Goal: Task Accomplishment & Management: Use online tool/utility

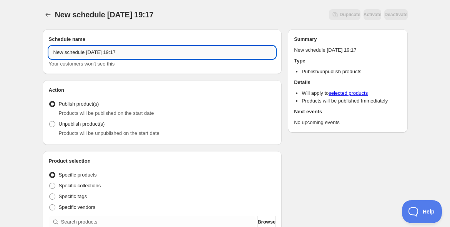
click at [139, 52] on input "New schedule [DATE] 19:17" at bounding box center [162, 52] width 227 height 12
paste input "[DATE]の[PERSON_NAME]セミナー"
click at [61, 52] on input "[DATE]の[PERSON_NAME]セミナー" at bounding box center [162, 52] width 227 height 12
drag, startPoint x: 73, startPoint y: 52, endPoint x: 64, endPoint y: 50, distance: 9.4
click at [64, 50] on input "[DATE]の[PERSON_NAME]セミナー" at bounding box center [162, 52] width 227 height 12
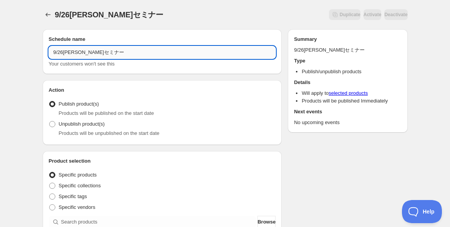
click at [127, 54] on input "9/26[PERSON_NAME]セミナー" at bounding box center [162, 52] width 227 height 12
paste input "オープン＆アーカイブ"
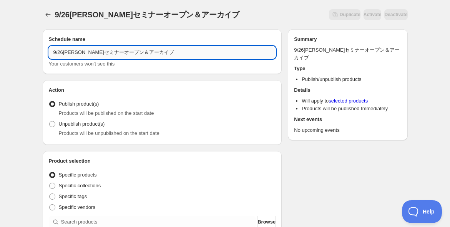
click at [107, 50] on input "9/26[PERSON_NAME]セミナーオープン＆アーカイブ" at bounding box center [162, 52] width 227 height 12
type input "9/26[PERSON_NAME]セミナーオープン＆アーカイブ"
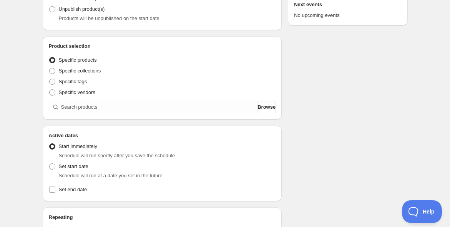
scroll to position [128, 0]
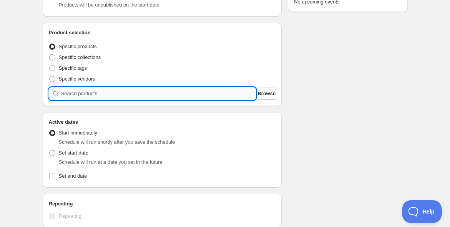
click at [107, 95] on input "search" at bounding box center [158, 93] width 195 height 12
paste input "【[DATE]】＜伝説の続編＞[PERSON_NAME]、再び。世界的[PERSON_NAME]が明かす「世界の[PERSON_NAME]」と「超意識の覚醒」…"
type input "【[DATE]】＜伝説の続編＞[PERSON_NAME]、再び。世界的[PERSON_NAME]が明かす「世界の[PERSON_NAME]」と「超意識の覚醒」…"
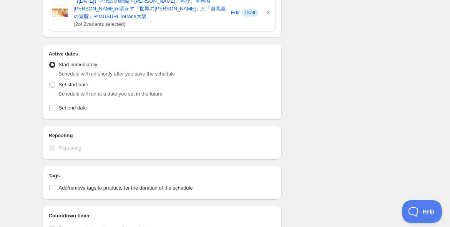
scroll to position [256, 0]
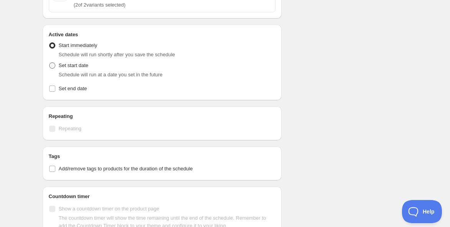
click at [50, 62] on span at bounding box center [52, 65] width 7 height 7
click at [50, 62] on input "Set start date" at bounding box center [49, 62] width 0 height 0
radio input "true"
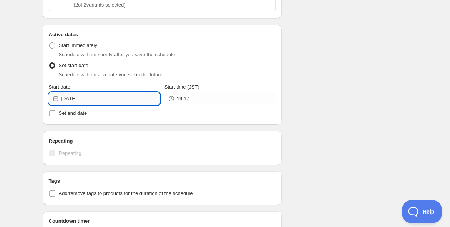
click at [72, 92] on input "[DATE]" at bounding box center [110, 98] width 99 height 12
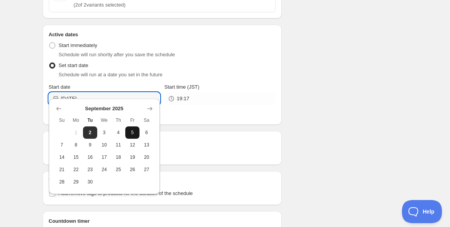
click at [130, 135] on button "5" at bounding box center [132, 132] width 14 height 12
type input "[DATE]"
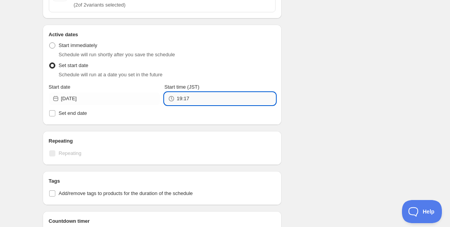
click at [200, 92] on input "19:17" at bounding box center [226, 98] width 99 height 12
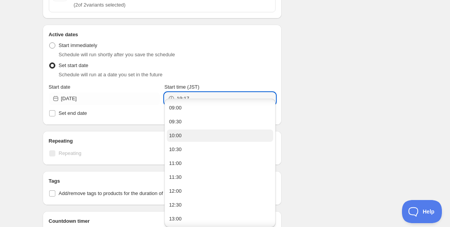
scroll to position [299, 0]
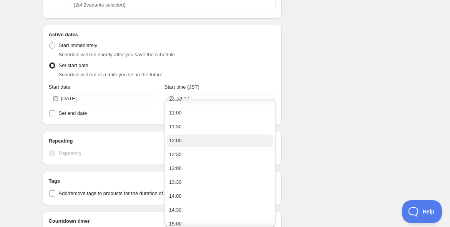
click at [209, 138] on button "12:00" at bounding box center [220, 140] width 107 height 12
type input "12:00"
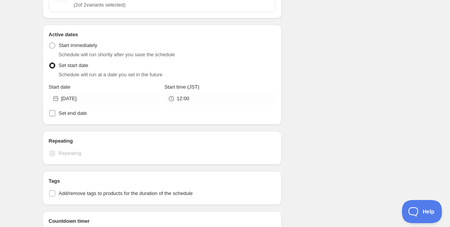
click at [51, 110] on input "Set end date" at bounding box center [52, 113] width 6 height 6
checkbox input "true"
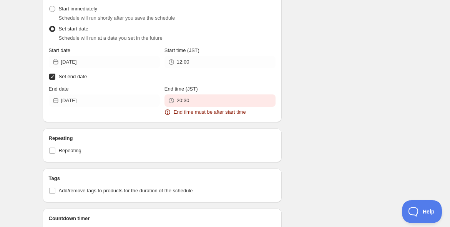
scroll to position [342, 0]
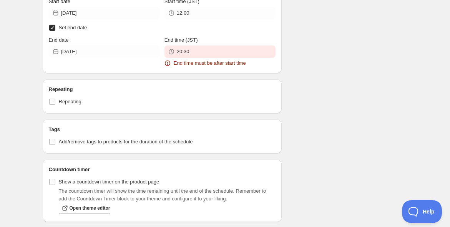
click at [21, 85] on div "9/26[PERSON_NAME]セミナーオープン＆アーカイブ. This page is ready 9/26[PERSON_NAME]セミナーオープン＆ア…" at bounding box center [225, 19] width 450 height 722
click at [94, 45] on input "[DATE]" at bounding box center [110, 51] width 99 height 12
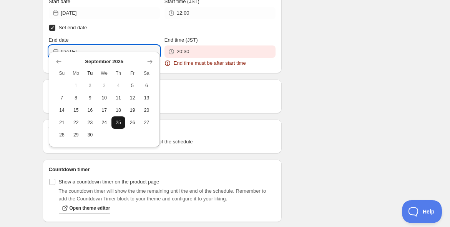
click at [113, 123] on button "25" at bounding box center [119, 122] width 14 height 12
type input "[DATE]"
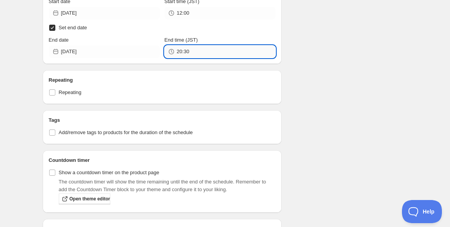
click at [201, 45] on input "20:30" at bounding box center [226, 51] width 99 height 12
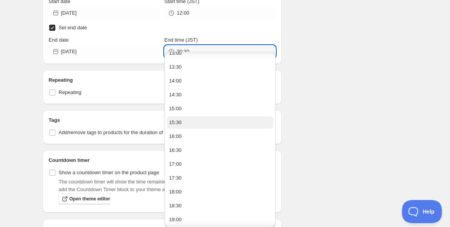
scroll to position [385, 0]
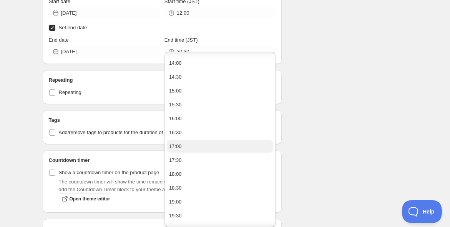
click at [205, 142] on button "17:00" at bounding box center [220, 146] width 107 height 12
type input "17:00"
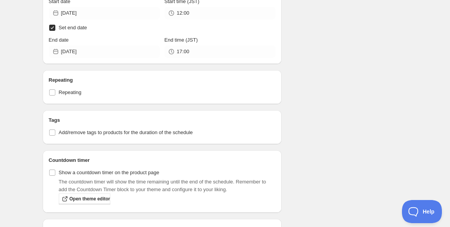
click at [15, 90] on div "9/26[PERSON_NAME]セミナーオープン＆アーカイブ. This page is ready 9/26[PERSON_NAME]セミナーオープン＆ア…" at bounding box center [225, 14] width 450 height 713
click at [15, 92] on div "9/26[PERSON_NAME]セミナーオープン＆アーカイブ. This page is ready 9/26[PERSON_NAME]セミナーオープン＆ア…" at bounding box center [225, 14] width 450 height 713
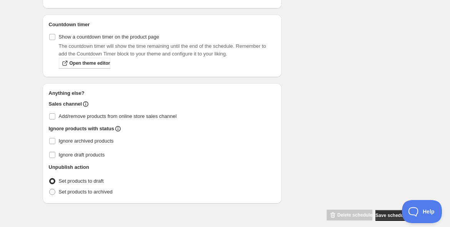
scroll to position [477, 0]
click at [53, 189] on span at bounding box center [52, 192] width 6 height 6
click at [50, 189] on input "Set products to archived" at bounding box center [49, 189] width 0 height 0
radio input "true"
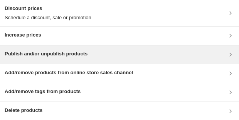
click at [185, 60] on div "Publish and/or unpublish products" at bounding box center [119, 54] width 239 height 18
